Goal: Information Seeking & Learning: Learn about a topic

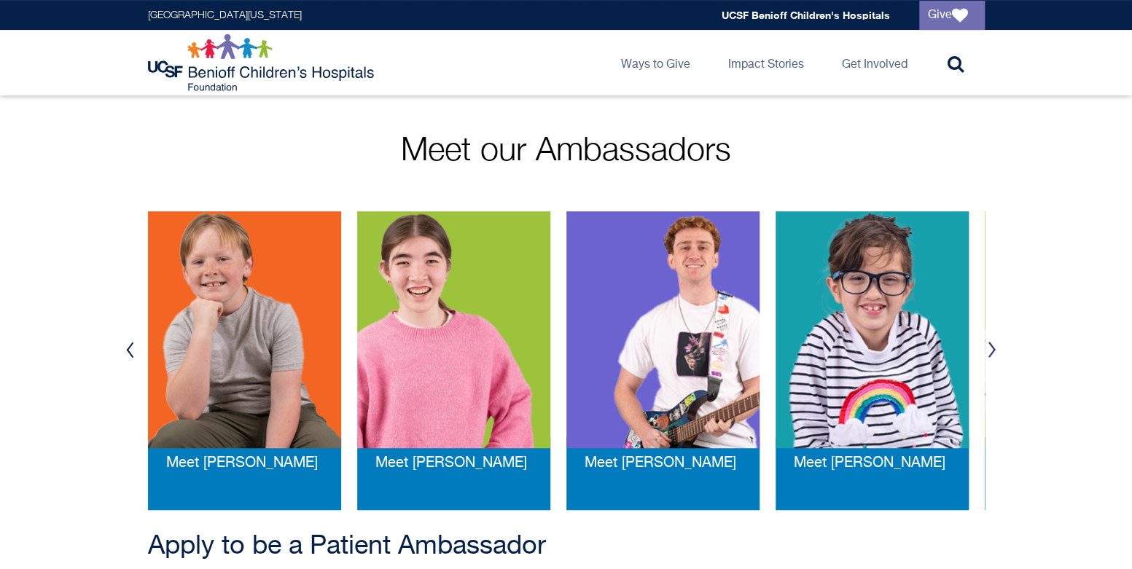
scroll to position [291, 0]
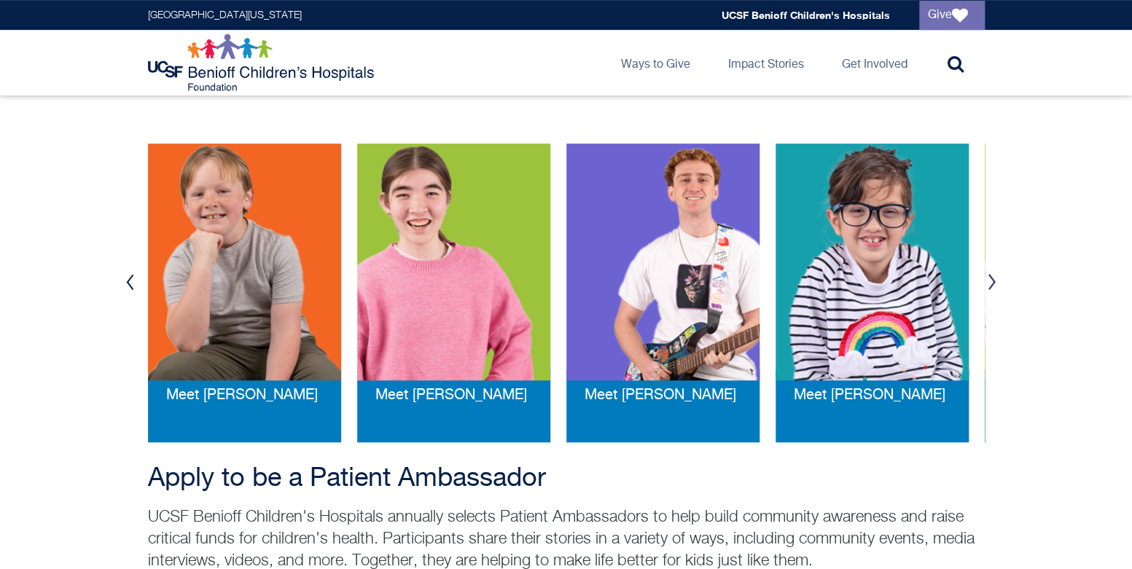
click at [985, 280] on button "Next" at bounding box center [992, 282] width 22 height 44
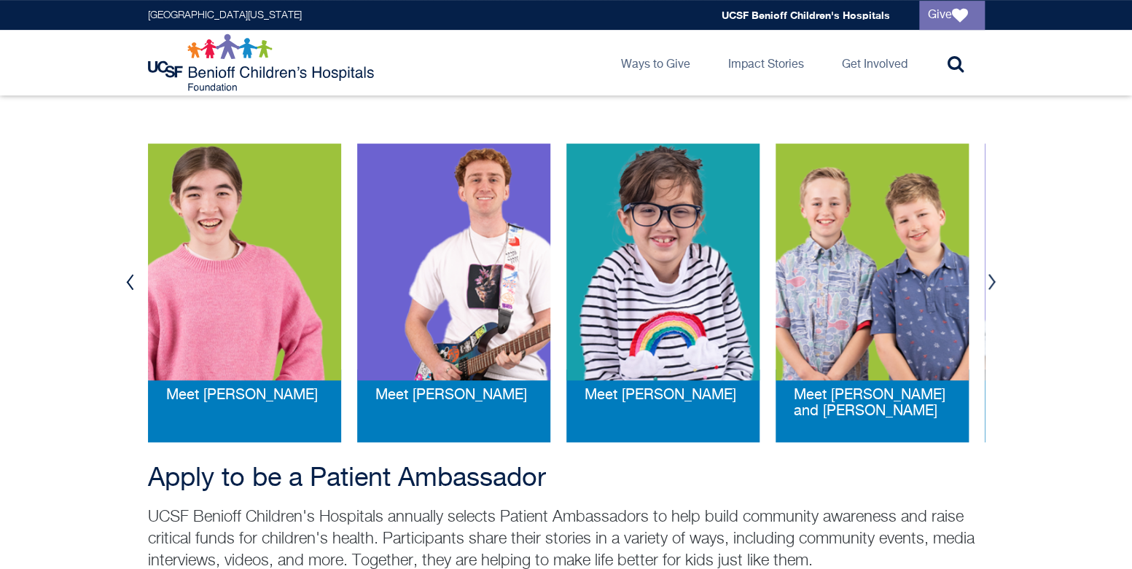
click at [985, 280] on button "Next" at bounding box center [992, 282] width 22 height 44
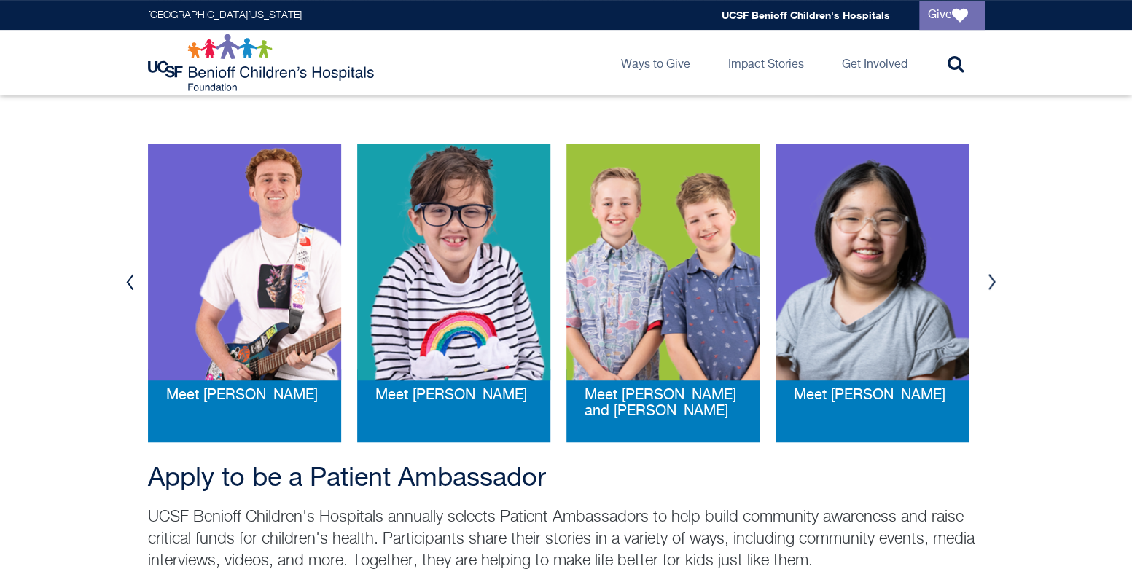
click at [985, 280] on button "Next" at bounding box center [992, 282] width 22 height 44
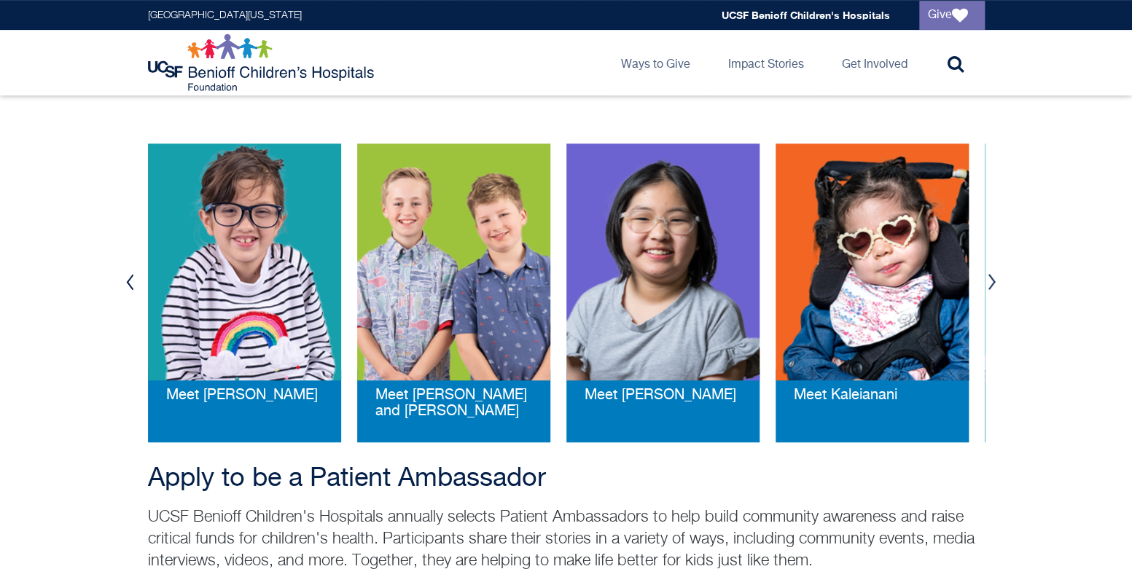
click at [985, 280] on button "Next" at bounding box center [992, 282] width 22 height 44
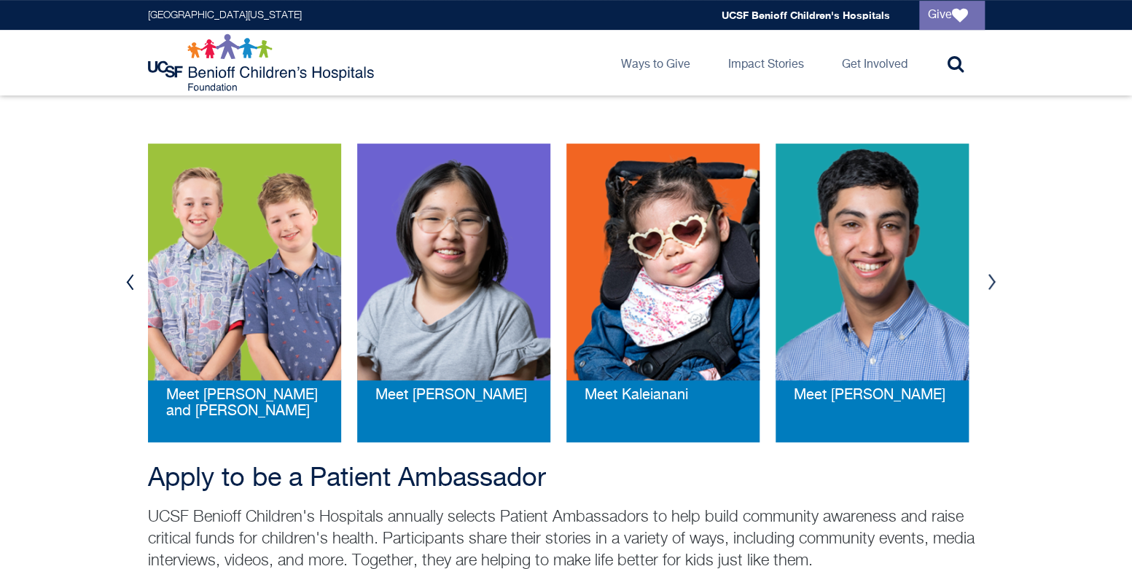
click at [985, 280] on button "Next" at bounding box center [992, 282] width 22 height 44
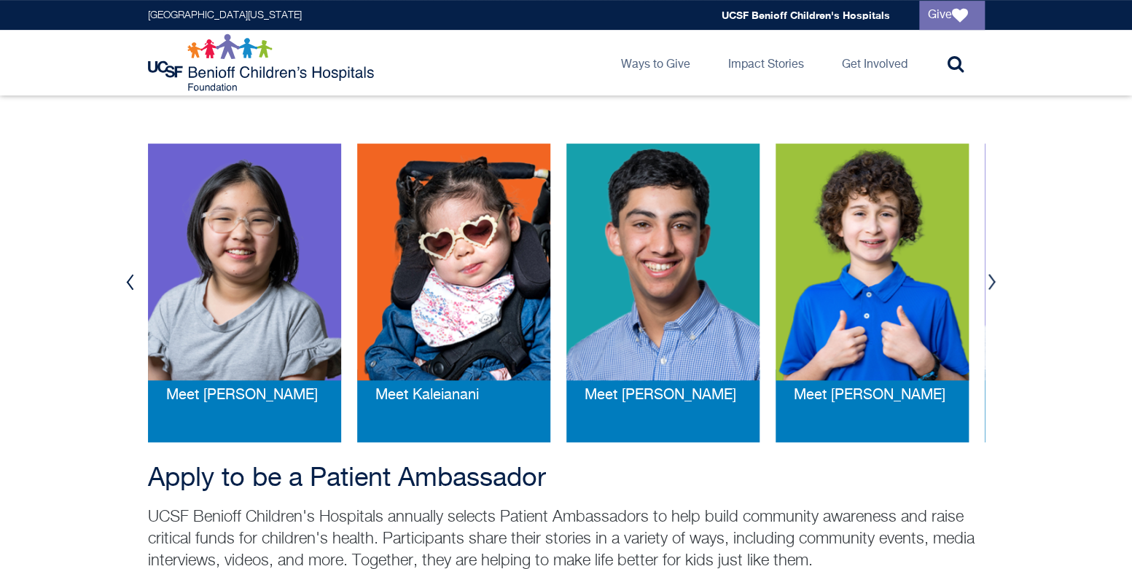
click at [990, 280] on button "Next" at bounding box center [992, 282] width 22 height 44
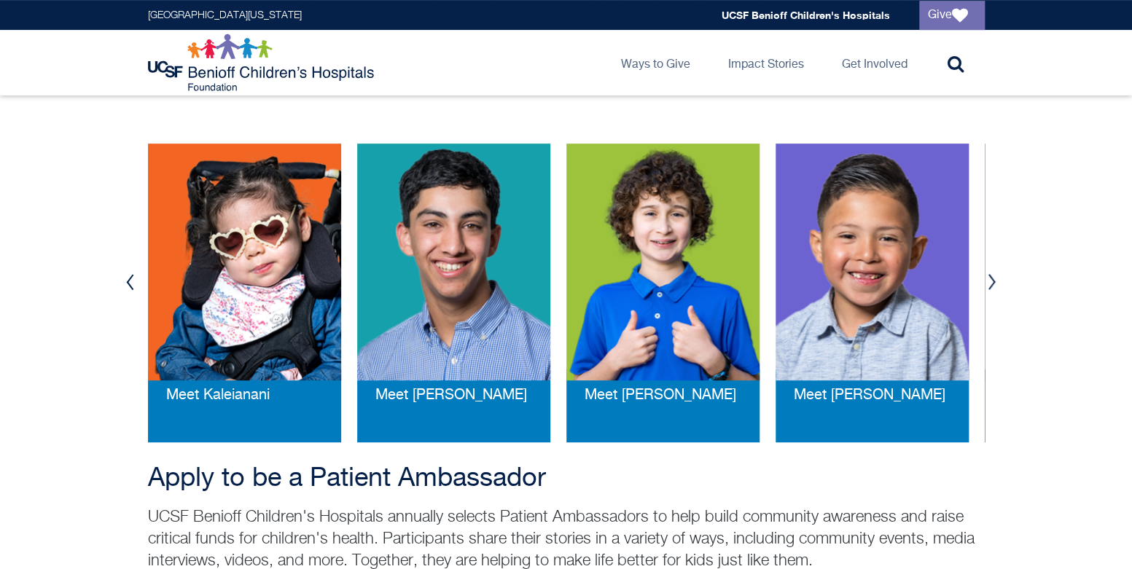
click at [990, 280] on button "Next" at bounding box center [992, 282] width 22 height 44
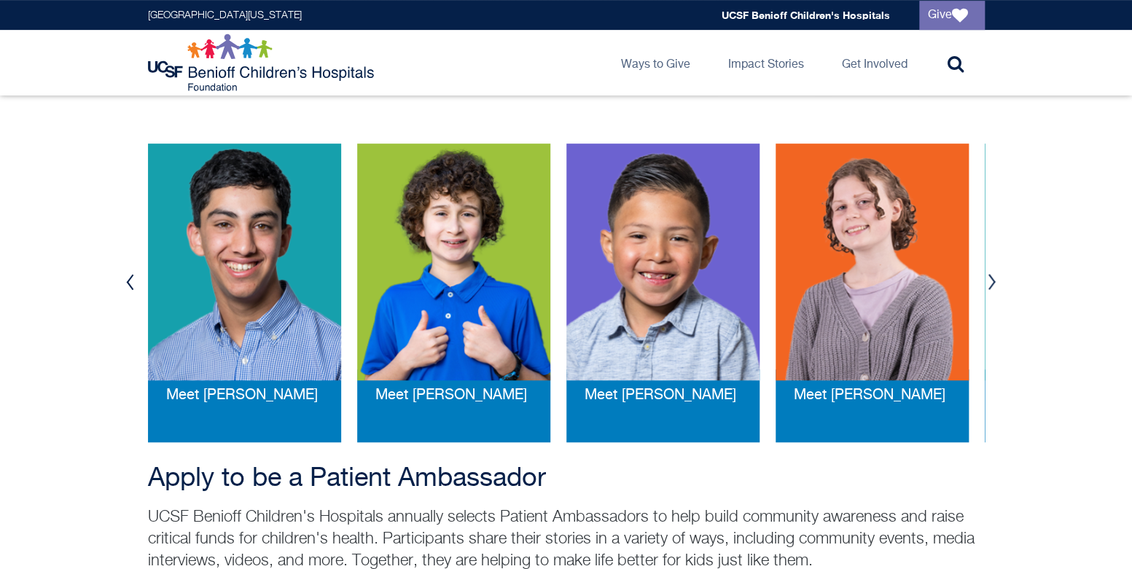
click at [990, 280] on button "Next" at bounding box center [992, 282] width 22 height 44
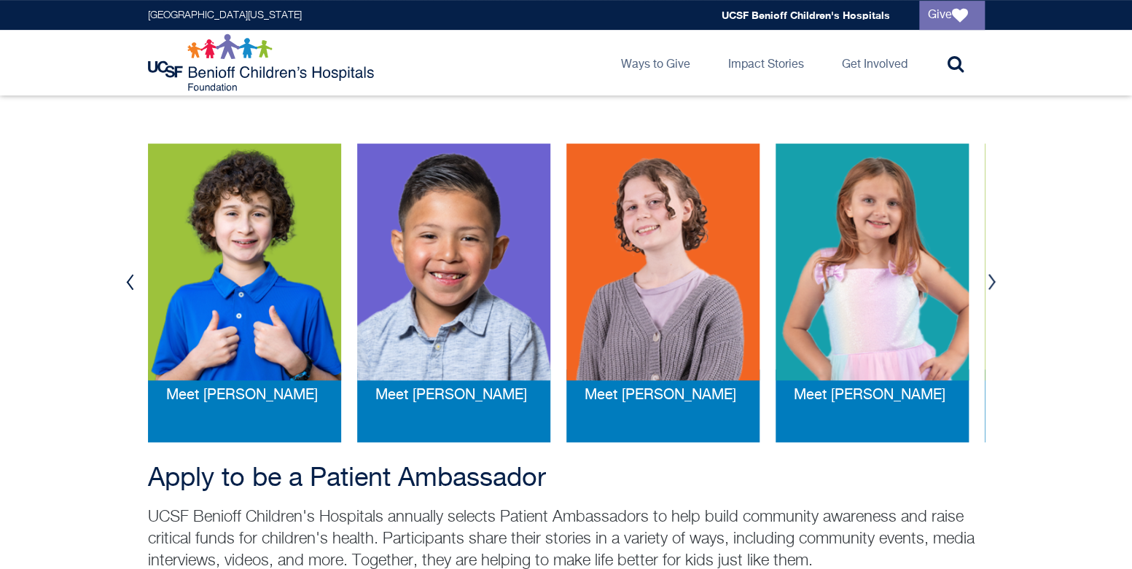
click at [990, 280] on button "Next" at bounding box center [992, 282] width 22 height 44
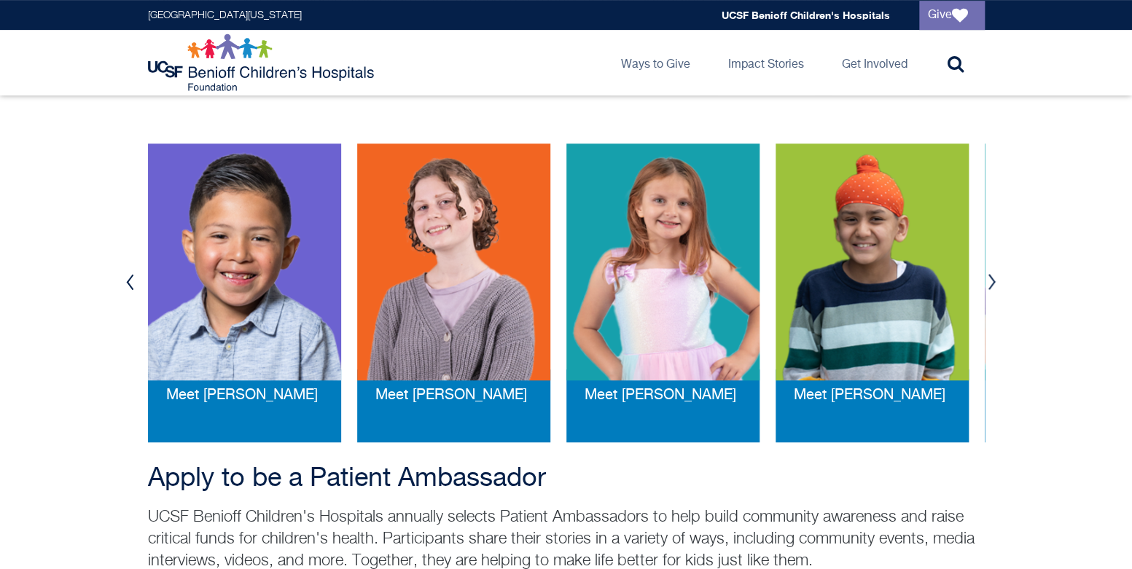
click at [990, 280] on button "Next" at bounding box center [992, 282] width 22 height 44
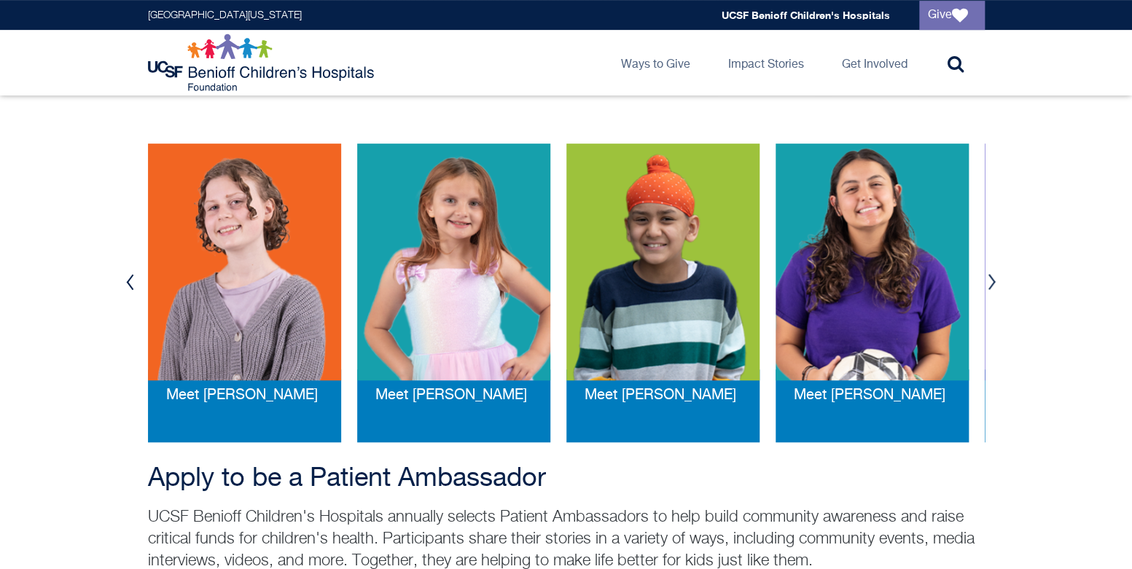
click at [990, 280] on button "Next" at bounding box center [992, 282] width 22 height 44
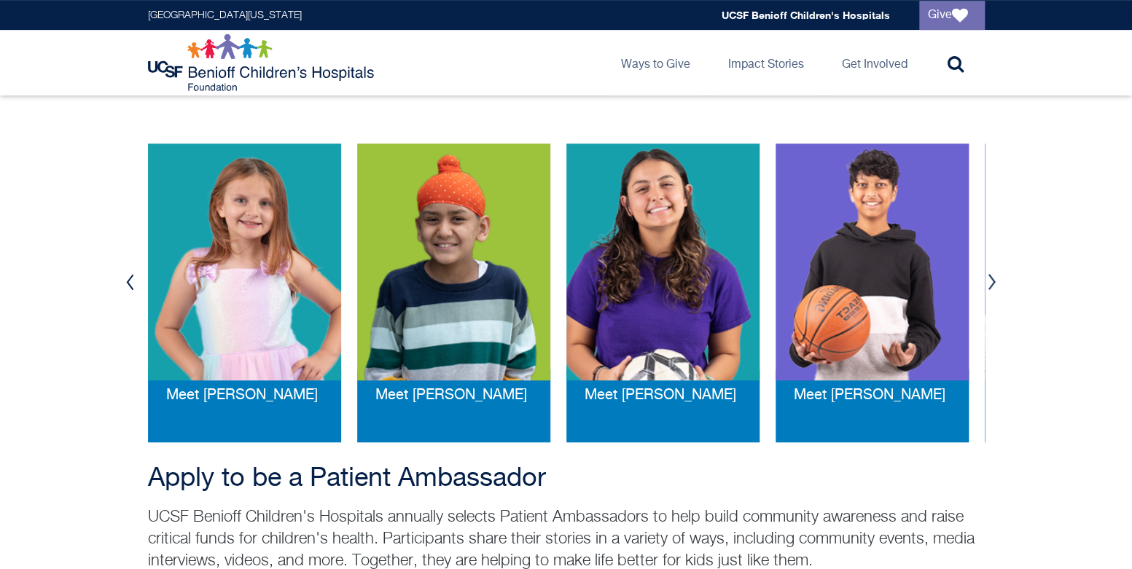
click at [990, 280] on button "Next" at bounding box center [992, 282] width 22 height 44
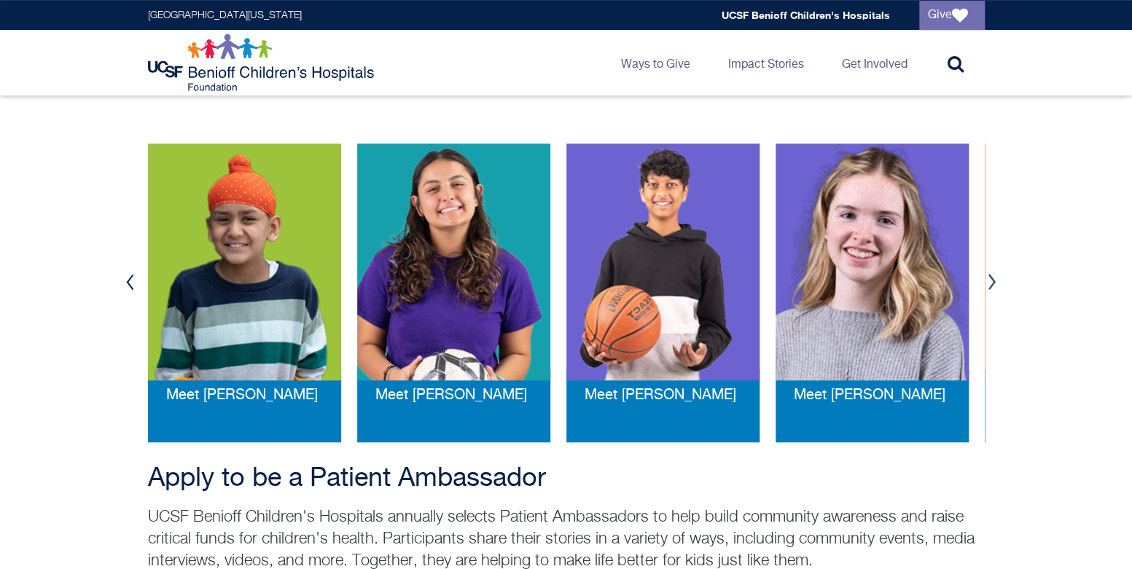
click at [990, 280] on button "Next" at bounding box center [992, 282] width 22 height 44
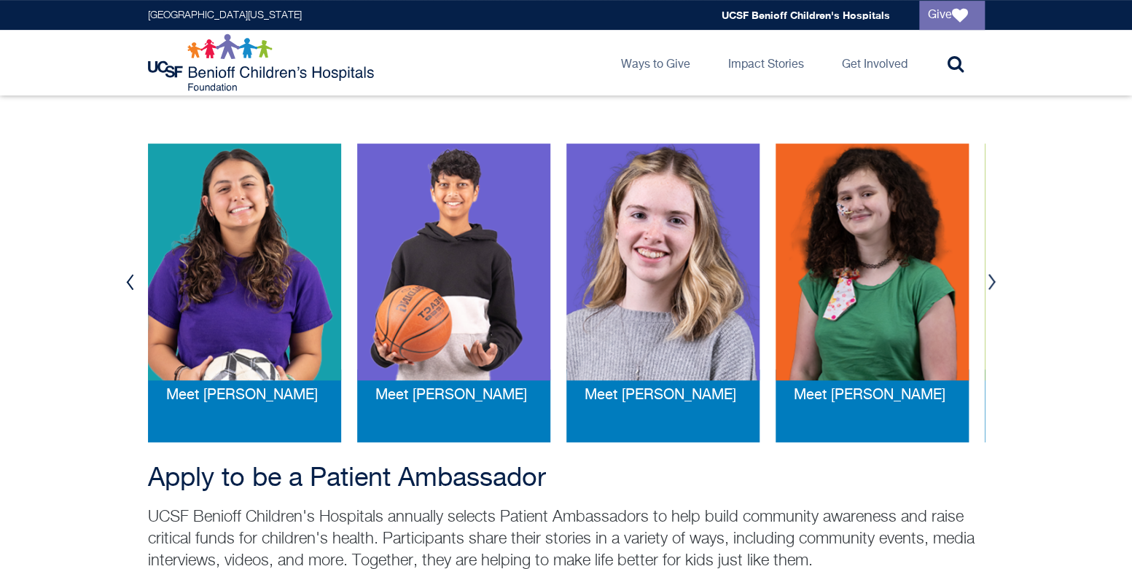
click at [990, 280] on button "Next" at bounding box center [992, 282] width 22 height 44
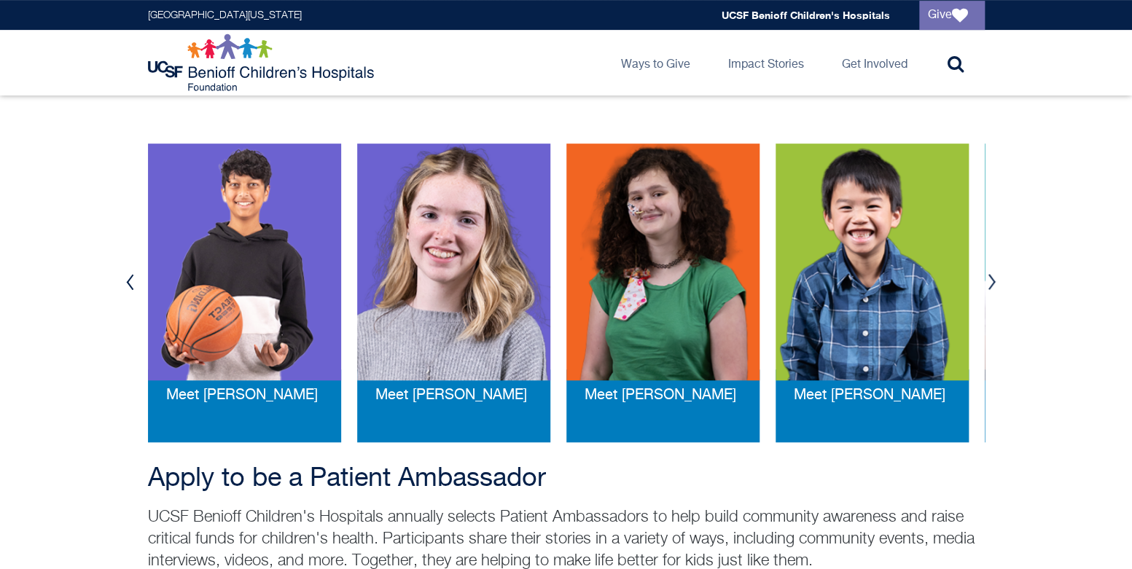
click at [990, 280] on button "Next" at bounding box center [992, 282] width 22 height 44
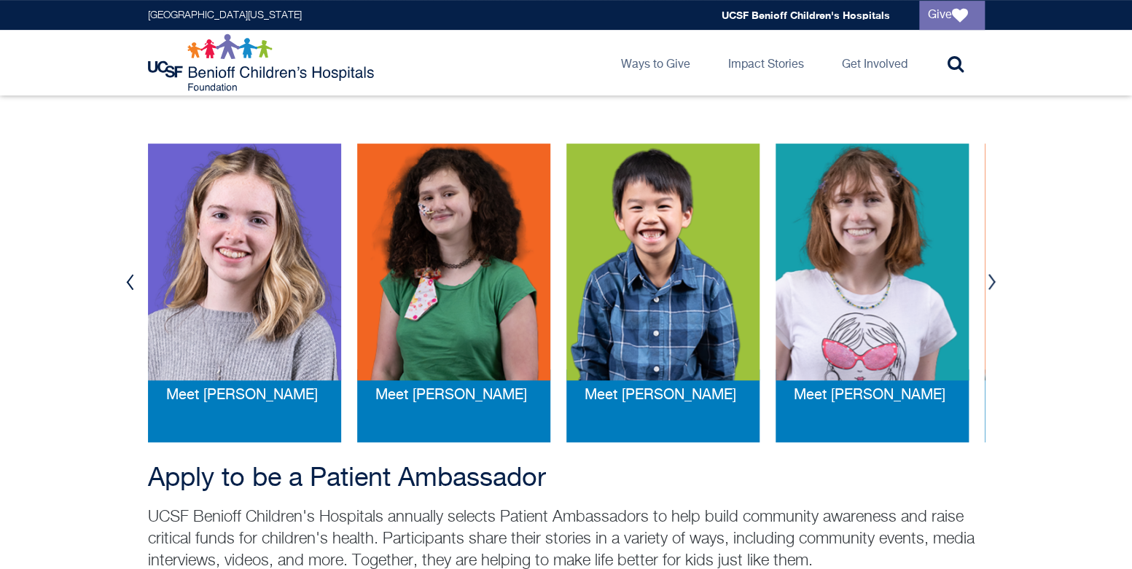
click at [990, 280] on button "Next" at bounding box center [992, 282] width 22 height 44
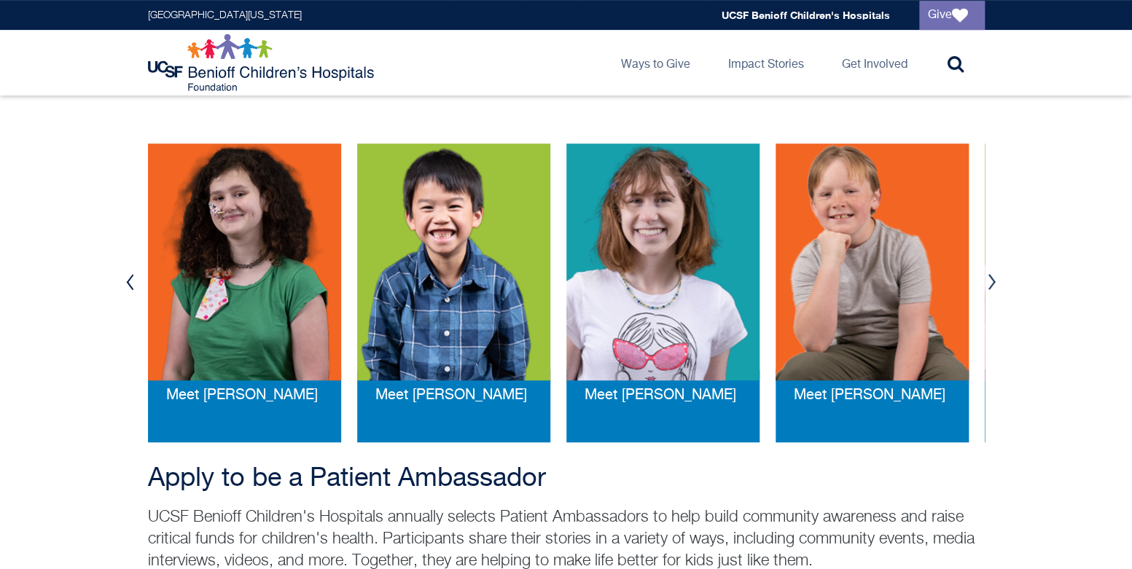
click at [990, 280] on button "Next" at bounding box center [992, 282] width 22 height 44
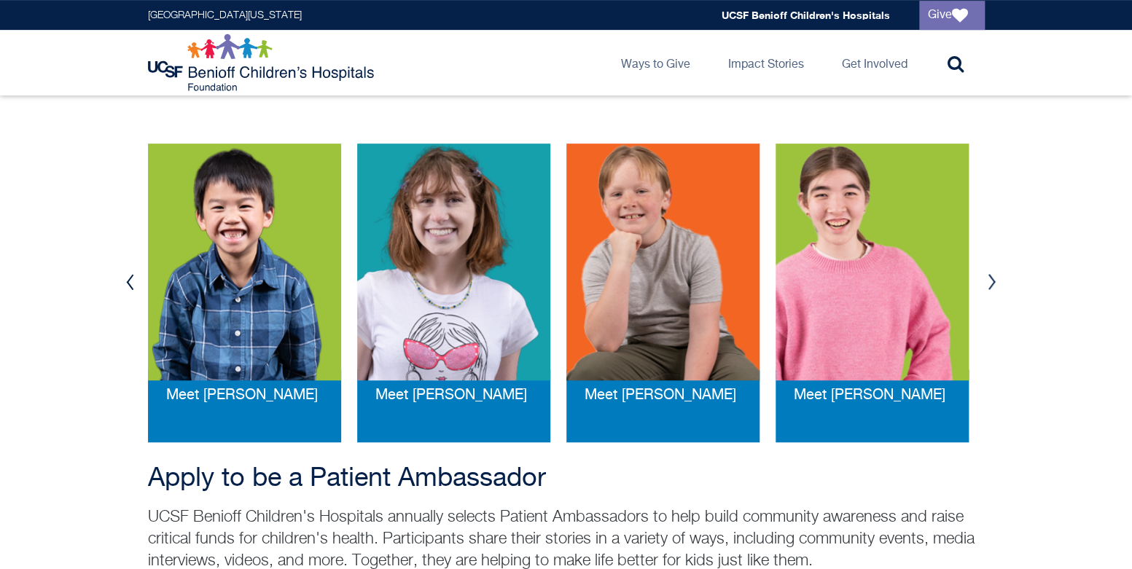
click at [990, 280] on button "Next" at bounding box center [992, 282] width 22 height 44
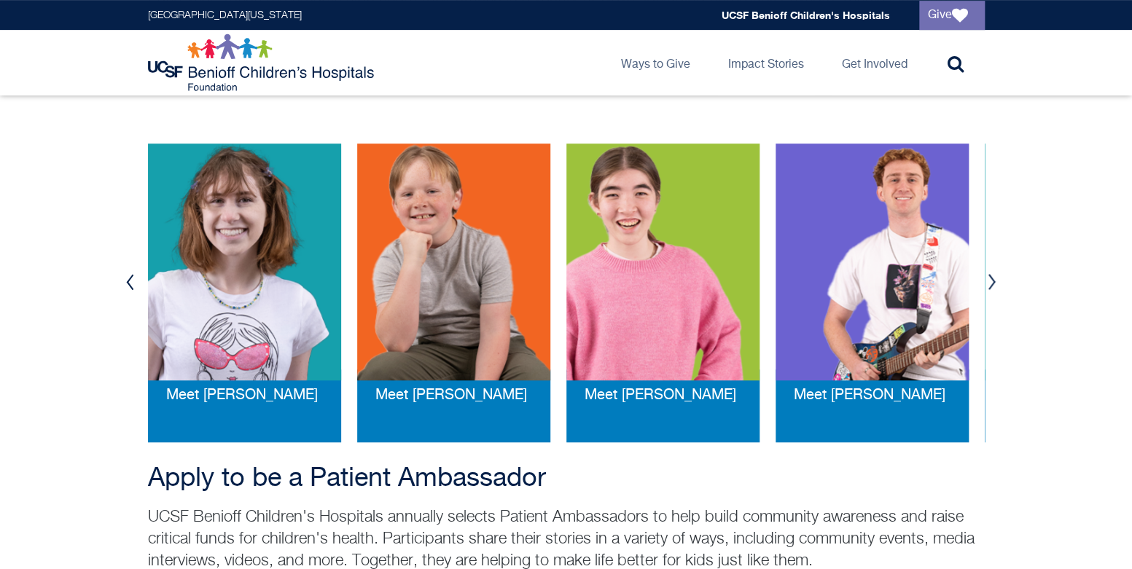
click at [615, 306] on img at bounding box center [662, 262] width 193 height 237
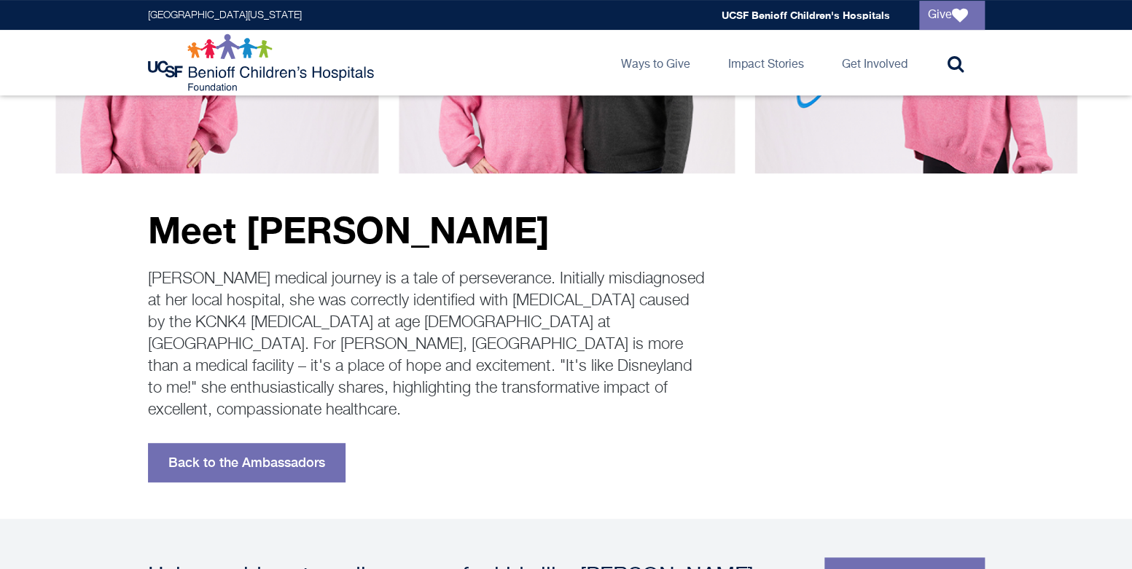
scroll to position [219, 0]
